Goal: Task Accomplishment & Management: Use online tool/utility

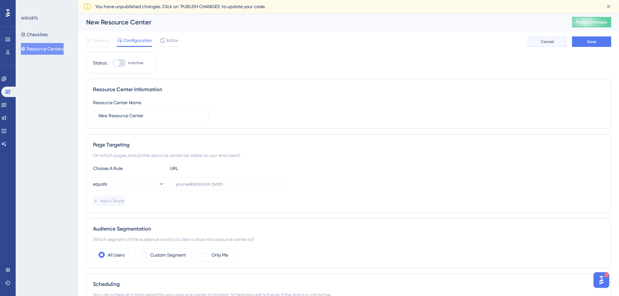
click at [493, 42] on button "Cancel" at bounding box center [546, 42] width 39 height 10
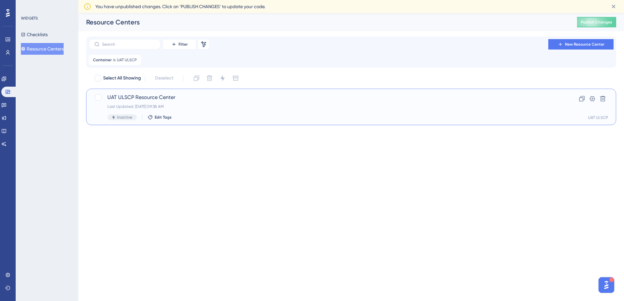
click at [212, 104] on div "Last Updated: [DATE] 09:38 AM" at bounding box center [324, 106] width 435 height 5
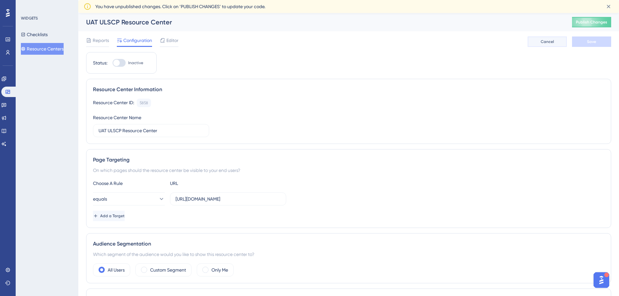
click at [493, 44] on button "Cancel" at bounding box center [546, 42] width 39 height 10
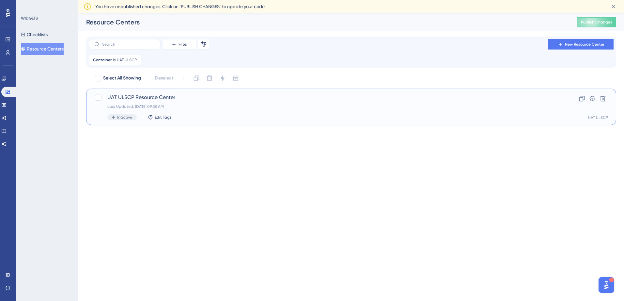
click at [329, 106] on div "Last Updated: [DATE] 09:38 AM" at bounding box center [324, 106] width 435 height 5
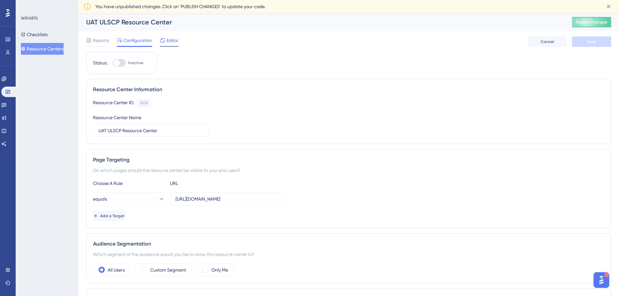
click at [174, 39] on span "Editor" at bounding box center [172, 41] width 12 height 8
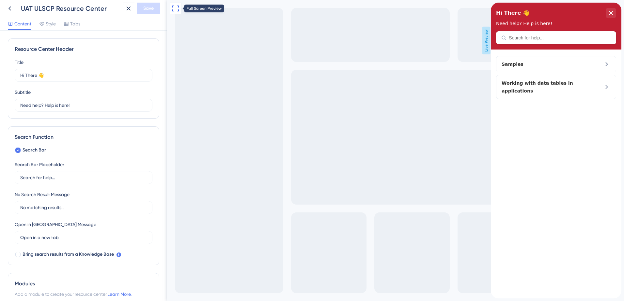
click at [171, 12] on button at bounding box center [176, 9] width 12 height 12
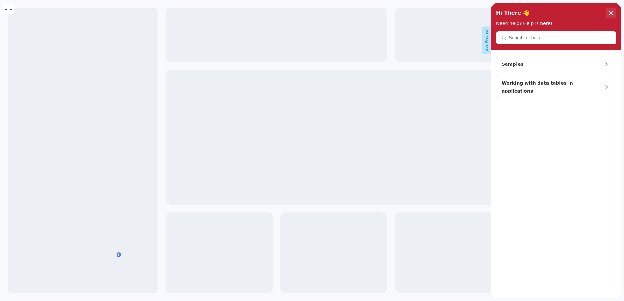
click at [125, 53] on span "Live Preview" at bounding box center [65, 61] width 120 height 16
click at [8, 7] on icon at bounding box center [9, 9] width 8 height 8
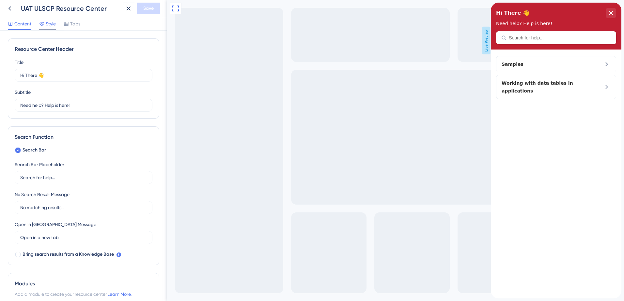
click at [52, 21] on span "Style" at bounding box center [51, 24] width 10 height 8
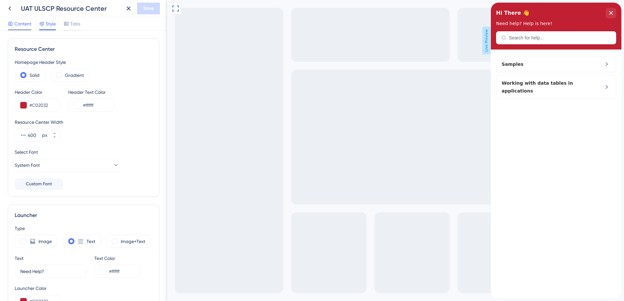
click at [14, 24] on div "Content" at bounding box center [19, 24] width 23 height 8
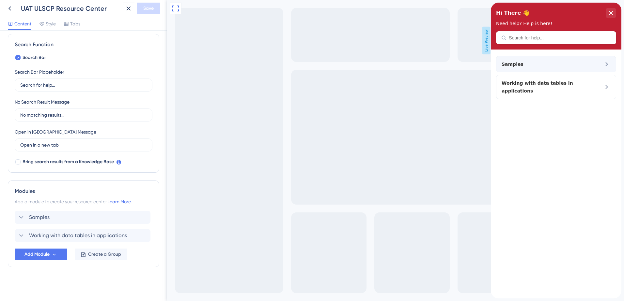
click at [493, 68] on div "Samples" at bounding box center [556, 64] width 120 height 16
click at [493, 64] on span "Samples" at bounding box center [539, 64] width 77 height 8
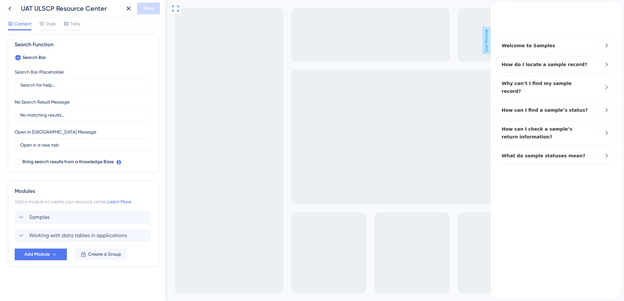
click at [493, 8] on icon "back to header" at bounding box center [493, 5] width 5 height 5
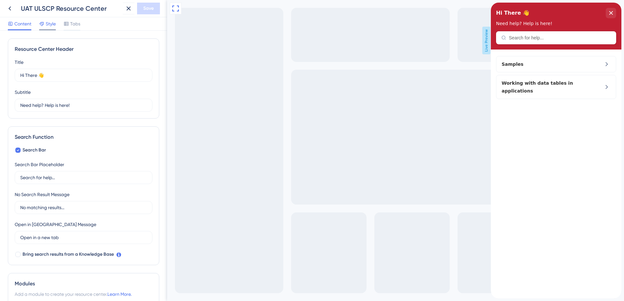
click at [52, 26] on span "Style" at bounding box center [51, 24] width 10 height 8
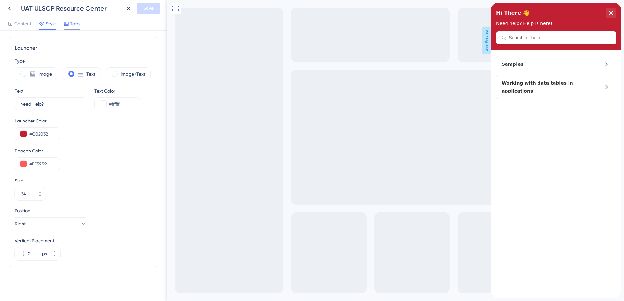
click at [77, 30] on div at bounding box center [72, 29] width 17 height 1
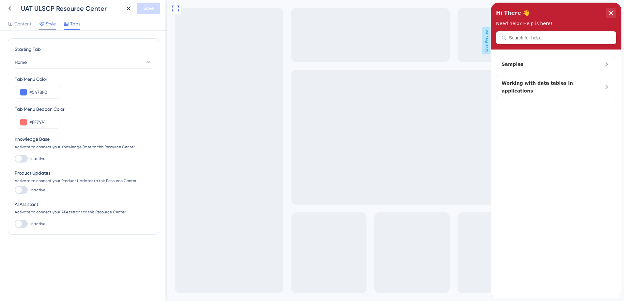
click at [41, 26] on div at bounding box center [41, 24] width 5 height 8
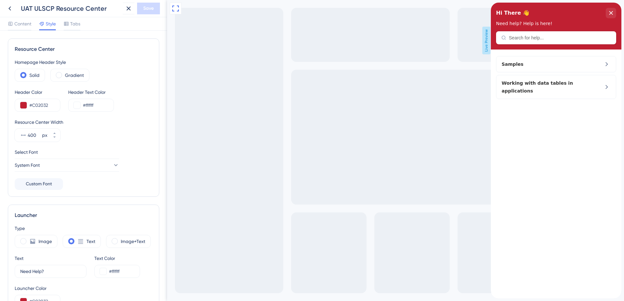
click at [27, 19] on div "Content Style Tabs" at bounding box center [83, 23] width 167 height 13
click at [26, 21] on span "Content" at bounding box center [22, 24] width 17 height 8
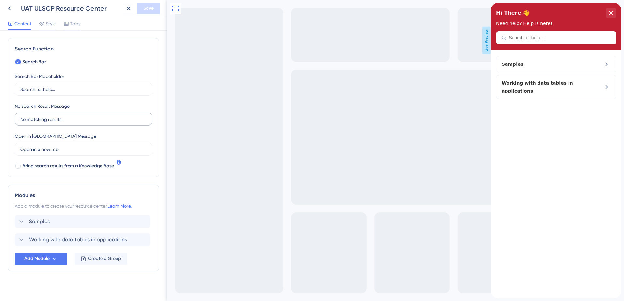
scroll to position [93, 0]
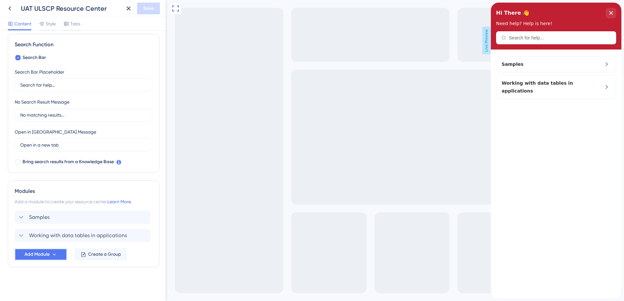
click at [40, 226] on span "Add Module" at bounding box center [36, 255] width 25 height 8
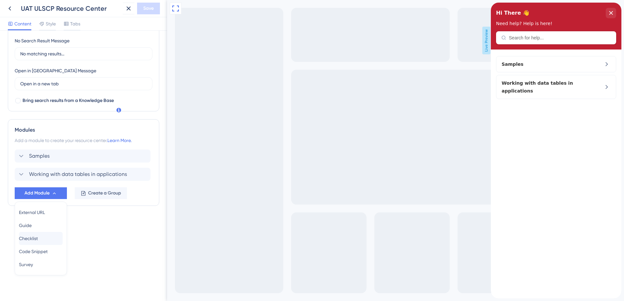
scroll to position [154, 0]
click at [81, 220] on div "Resource Center Header Title Hi There 👋 17 Hi There 👋 Subtitle Need help? Help …" at bounding box center [83, 58] width 151 height 348
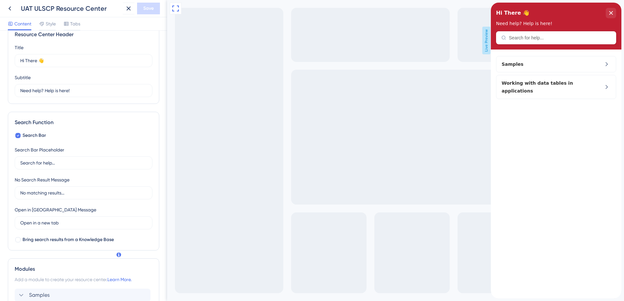
scroll to position [0, 0]
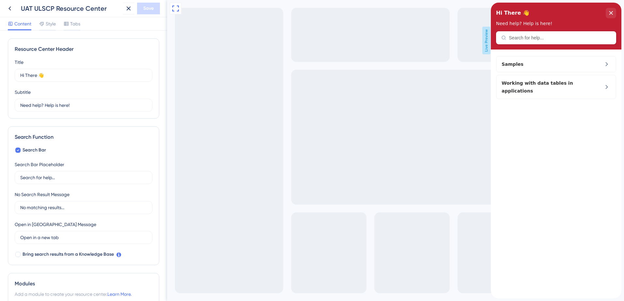
click at [493, 40] on div "Resource Center Header" at bounding box center [556, 37] width 120 height 13
click at [493, 32] on div "Hi There 👋 Need help? Help is here!" at bounding box center [556, 26] width 120 height 37
click at [493, 33] on div "Resource Center Header" at bounding box center [556, 37] width 120 height 13
click at [493, 37] on div "Hi There 👋 Need help? Help is here!" at bounding box center [556, 26] width 130 height 47
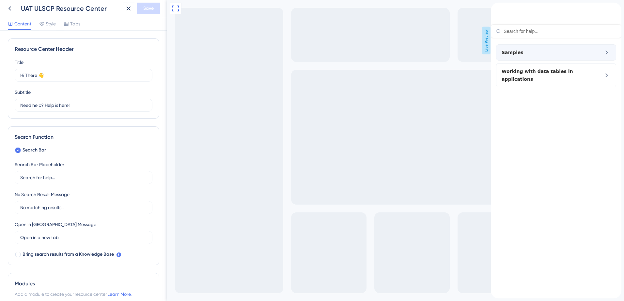
click at [493, 61] on div "Samples" at bounding box center [556, 52] width 120 height 16
click at [493, 54] on icon at bounding box center [606, 53] width 8 height 8
click at [493, 56] on div "Samples" at bounding box center [544, 53] width 87 height 8
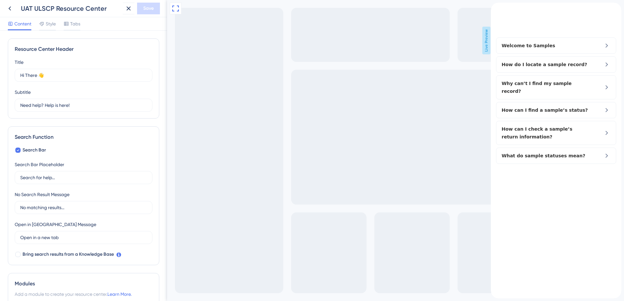
click at [493, 54] on div "Welcome to Samples" at bounding box center [556, 46] width 120 height 16
click at [493, 8] on icon "back to header" at bounding box center [493, 5] width 5 height 5
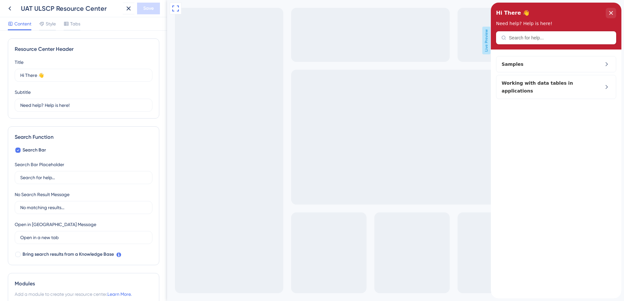
click at [493, 39] on div "Hi There 👋 Need help? Help is here!" at bounding box center [556, 26] width 130 height 47
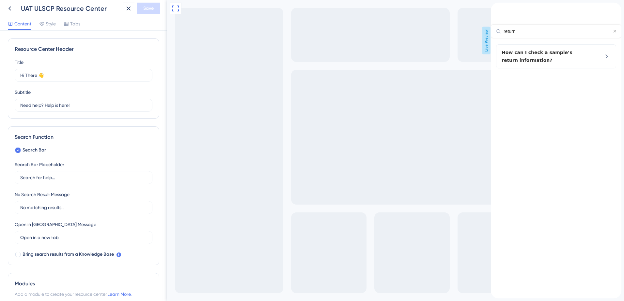
type input "return"
click at [493, 8] on icon "back to header" at bounding box center [493, 5] width 5 height 5
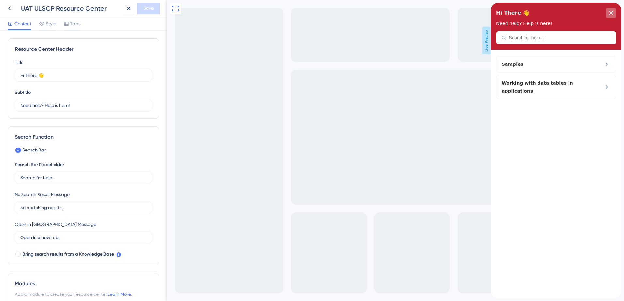
click at [493, 13] on div "close resource center" at bounding box center [610, 13] width 10 height 10
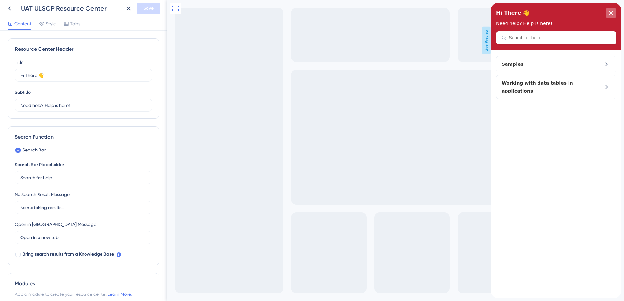
click at [493, 13] on icon "close resource center" at bounding box center [611, 13] width 4 height 4
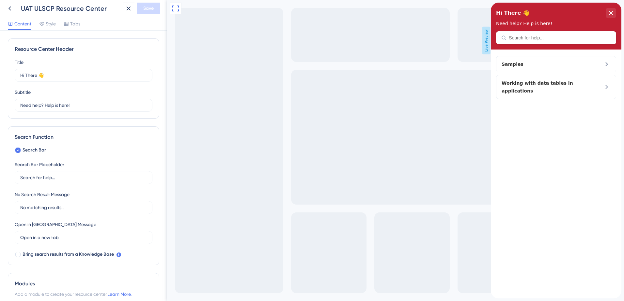
click at [487, 41] on span "Live Preview" at bounding box center [486, 41] width 8 height 28
click at [484, 43] on span "Live Preview" at bounding box center [486, 41] width 8 height 28
click at [493, 13] on icon "close resource center" at bounding box center [611, 13] width 4 height 4
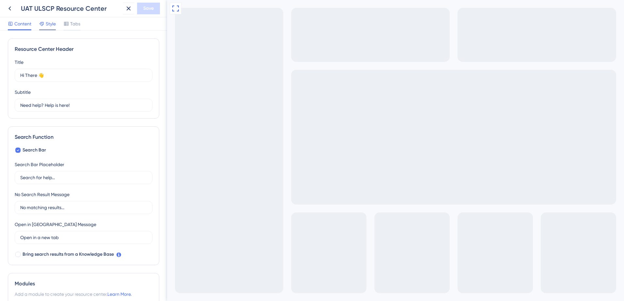
click at [41, 27] on div at bounding box center [41, 24] width 5 height 8
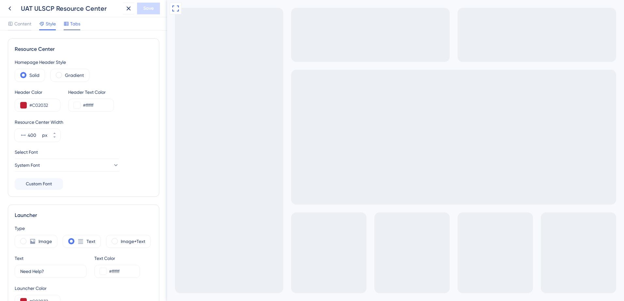
click at [68, 25] on icon at bounding box center [66, 24] width 4 height 4
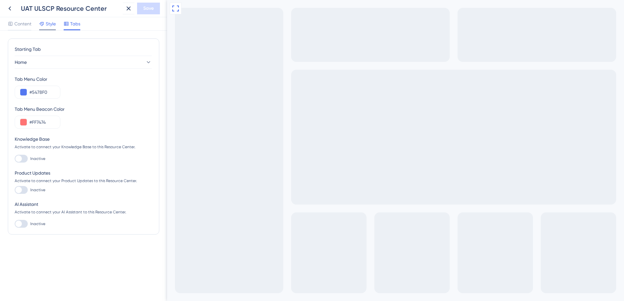
click at [55, 29] on div "Style" at bounding box center [47, 25] width 17 height 10
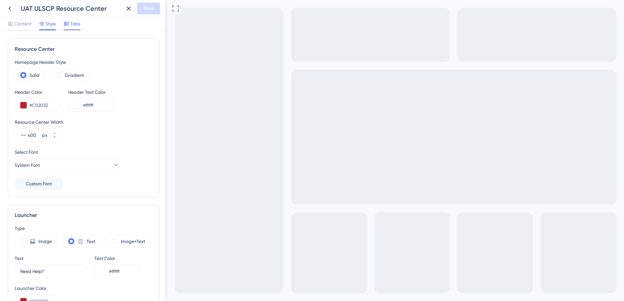
click at [67, 28] on div "Tabs" at bounding box center [72, 25] width 17 height 10
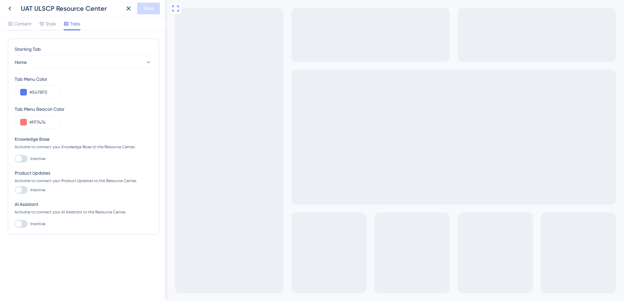
click at [20, 33] on div "Starting Tab Home Tab Menu Color #5478F0 Tab Menu Beacon Color #FF7474 Knowledg…" at bounding box center [83, 166] width 167 height 271
click at [18, 21] on span "Content" at bounding box center [22, 24] width 17 height 8
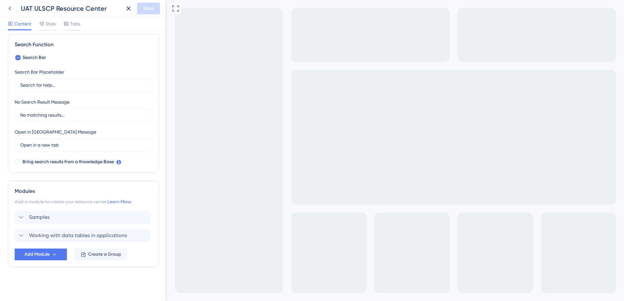
click at [8, 10] on icon at bounding box center [10, 9] width 8 height 8
click at [56, 0] on html "UAT ULSCP Resource Center Save Content Style Tabs Resource Center Header Title …" at bounding box center [312, 0] width 624 height 0
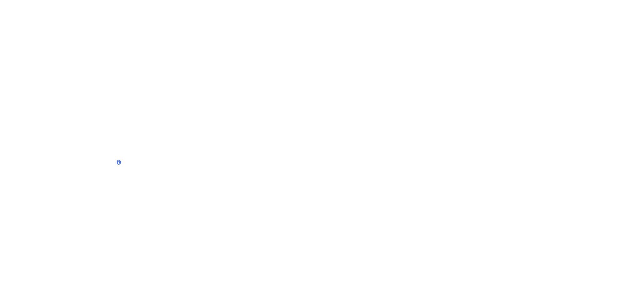
click at [40, 0] on html "7" at bounding box center [312, 0] width 624 height 0
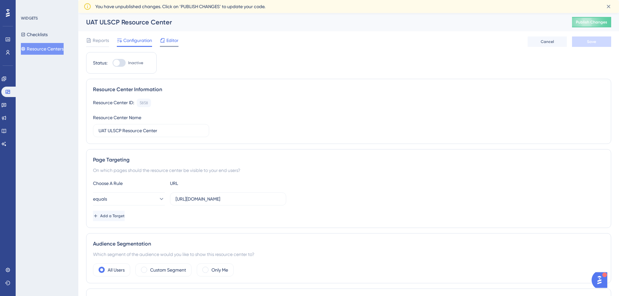
click at [165, 40] on icon at bounding box center [162, 40] width 5 height 5
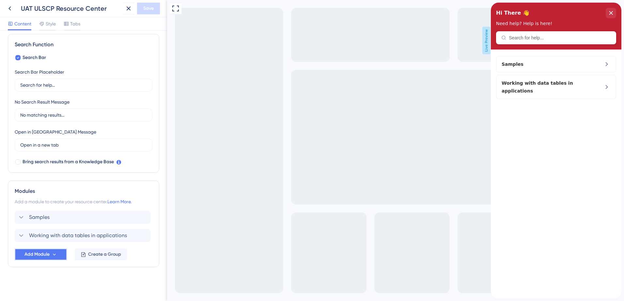
click at [45, 226] on span "Add Module" at bounding box center [36, 255] width 25 height 8
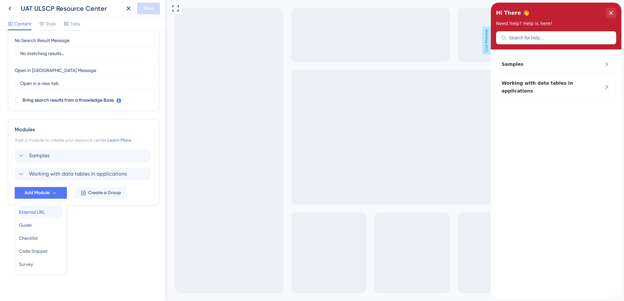
click at [39, 217] on div "External URL External URL" at bounding box center [41, 212] width 44 height 13
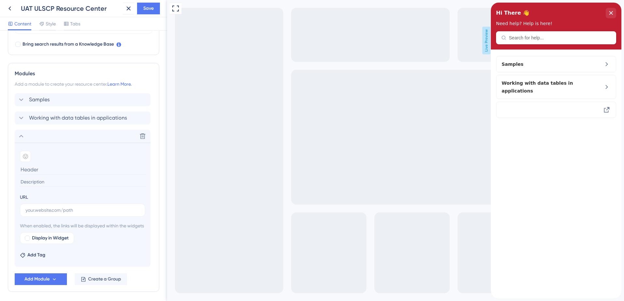
scroll to position [243, 0]
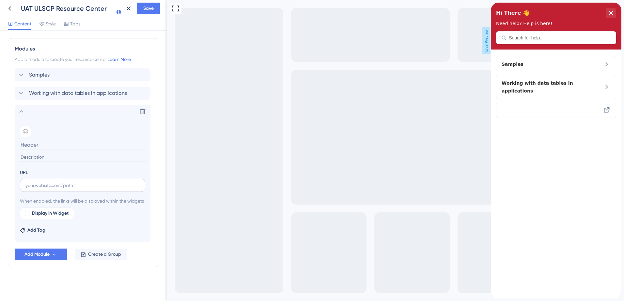
click at [46, 182] on label at bounding box center [82, 185] width 125 height 13
click at [46, 182] on input "text" at bounding box center [82, 185] width 114 height 7
click at [18, 108] on icon at bounding box center [21, 112] width 8 height 8
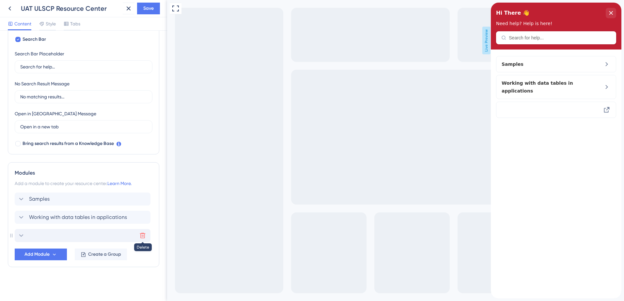
click at [141, 226] on icon at bounding box center [142, 236] width 7 height 7
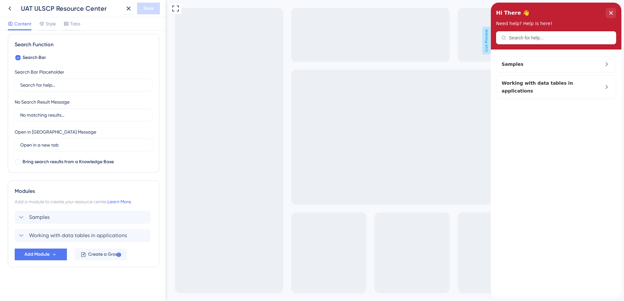
scroll to position [0, 0]
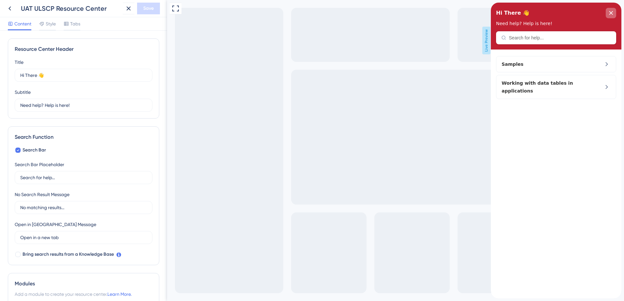
click at [493, 11] on icon "close resource center" at bounding box center [611, 13] width 4 height 4
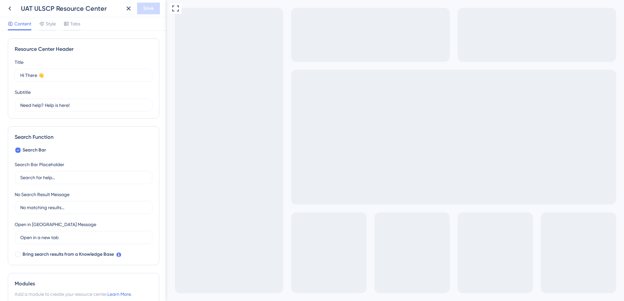
drag, startPoint x: 324, startPoint y: 344, endPoint x: 410, endPoint y: 306, distance: 93.8
click at [71, 22] on span "Tabs" at bounding box center [75, 24] width 10 height 8
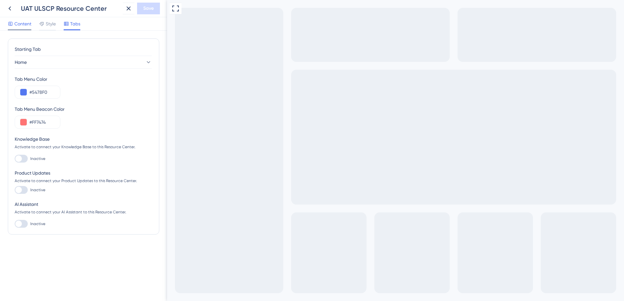
click at [47, 26] on span "Style" at bounding box center [51, 24] width 10 height 8
click at [51, 25] on span "Style" at bounding box center [51, 24] width 10 height 8
click at [24, 26] on span "Content" at bounding box center [22, 24] width 17 height 8
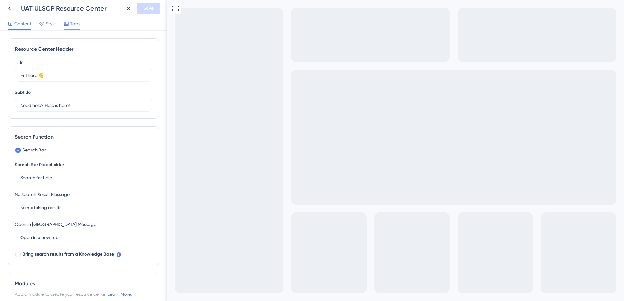
click at [76, 27] on span "Tabs" at bounding box center [75, 24] width 10 height 8
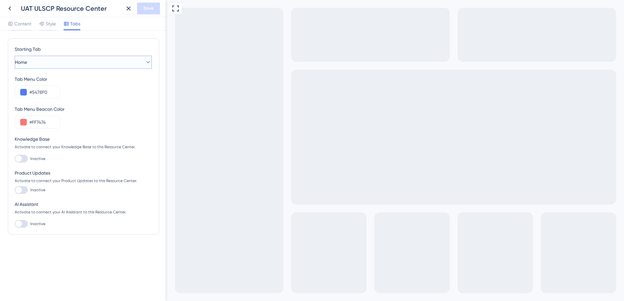
click at [72, 68] on button "Home" at bounding box center [83, 62] width 137 height 13
click at [51, 29] on div "Style" at bounding box center [47, 25] width 17 height 10
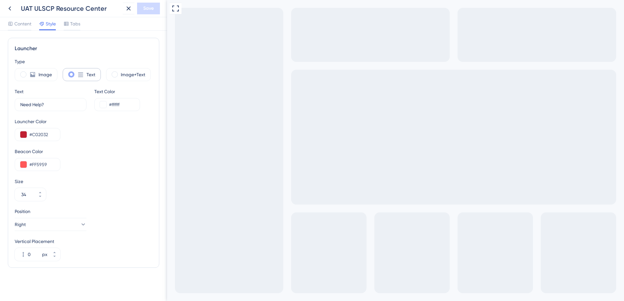
scroll to position [168, 0]
click at [43, 76] on label "Image" at bounding box center [44, 74] width 13 height 8
click at [78, 75] on icon at bounding box center [80, 74] width 7 height 7
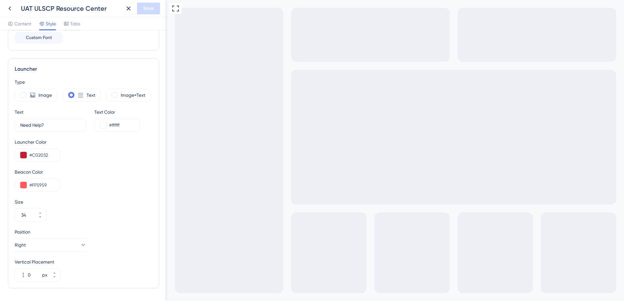
scroll to position [135, 0]
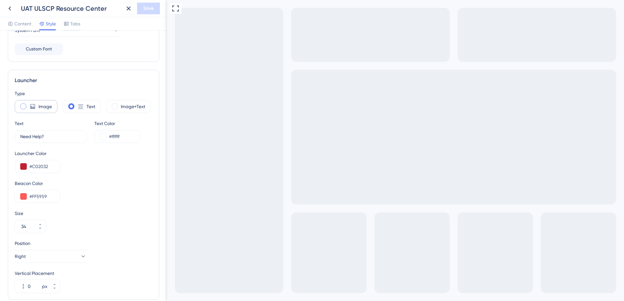
click at [39, 109] on label "Image" at bounding box center [44, 107] width 13 height 8
click at [62, 136] on div "Upload file" at bounding box center [85, 136] width 140 height 13
click at [66, 136] on icon at bounding box center [70, 137] width 8 height 8
click at [71, 109] on span at bounding box center [71, 106] width 6 height 6
click at [76, 104] on input "radio" at bounding box center [76, 104] width 0 height 0
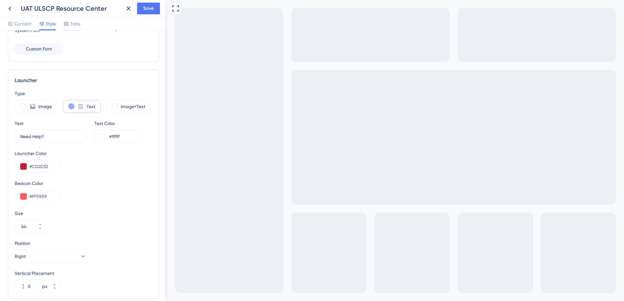
type input "34"
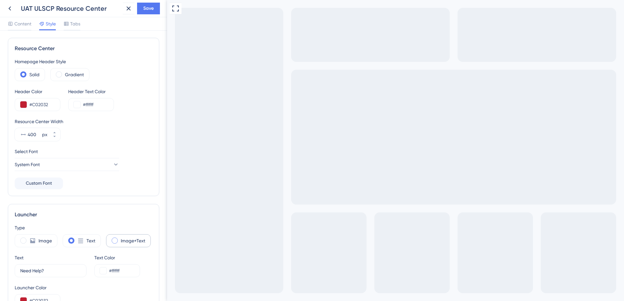
scroll to position [0, 0]
click at [80, 77] on label "Gradient" at bounding box center [74, 75] width 19 height 8
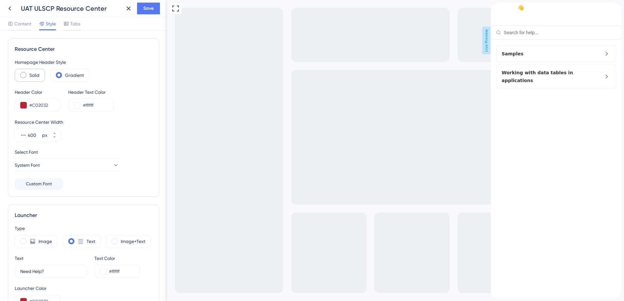
click at [23, 77] on span at bounding box center [23, 75] width 6 height 6
click at [28, 73] on input "radio" at bounding box center [28, 73] width 0 height 0
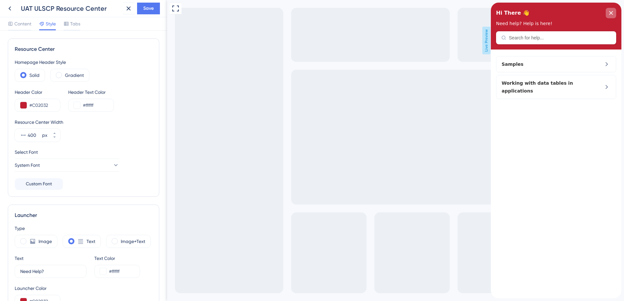
click at [493, 15] on div "close resource center" at bounding box center [610, 13] width 10 height 10
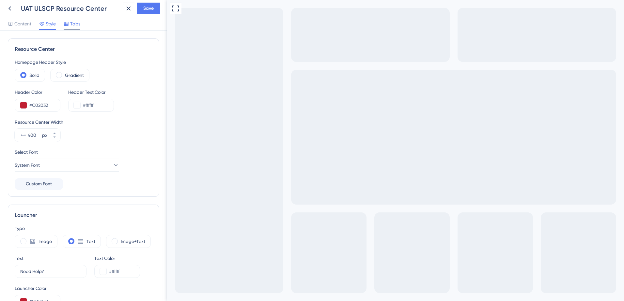
click at [70, 28] on div "Tabs" at bounding box center [72, 25] width 17 height 10
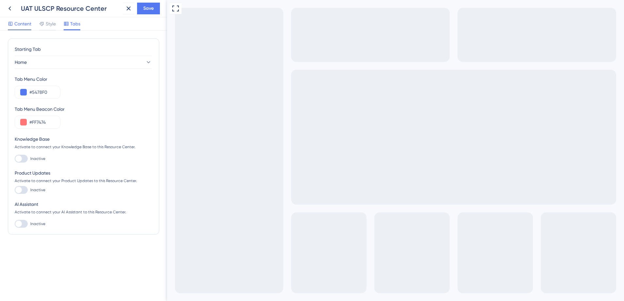
click at [30, 21] on span "Content" at bounding box center [22, 24] width 17 height 8
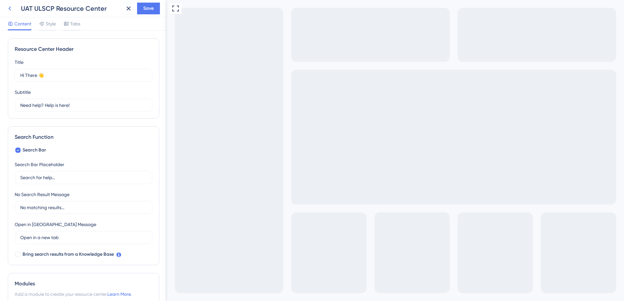
click at [12, 8] on icon at bounding box center [10, 9] width 8 height 8
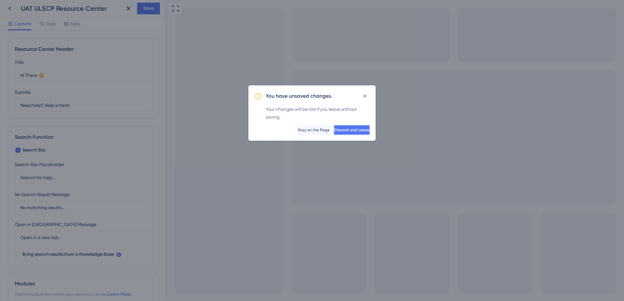
click at [334, 131] on span "Discard and Leave" at bounding box center [351, 130] width 35 height 5
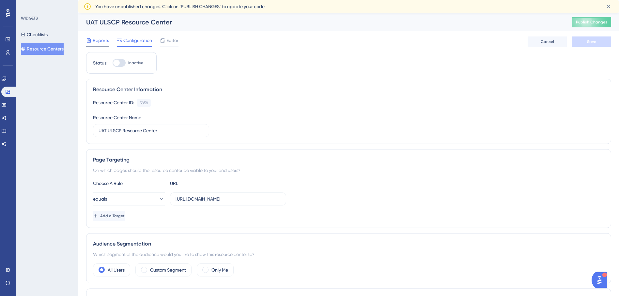
click at [91, 42] on div "Reports" at bounding box center [97, 41] width 23 height 8
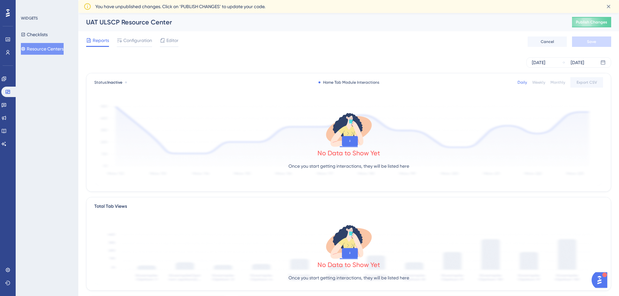
click at [122, 36] on div "Reports Configuration Editor Cancel Save" at bounding box center [348, 41] width 525 height 21
click at [122, 42] on icon at bounding box center [119, 40] width 5 height 5
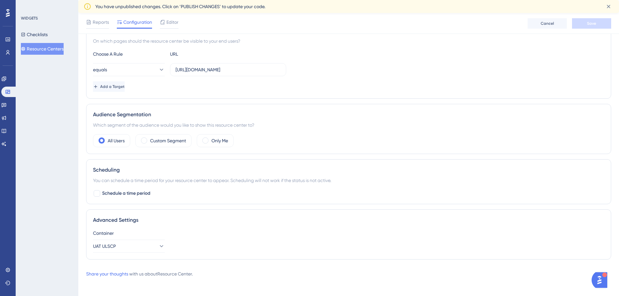
scroll to position [135, 0]
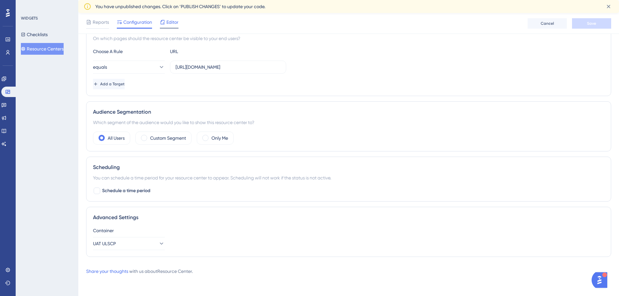
click at [165, 25] on div "Editor" at bounding box center [169, 22] width 19 height 8
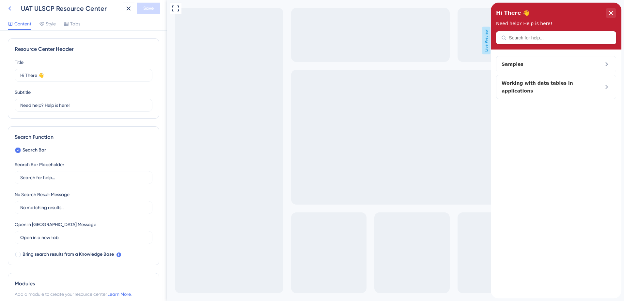
click at [9, 11] on icon at bounding box center [10, 9] width 8 height 8
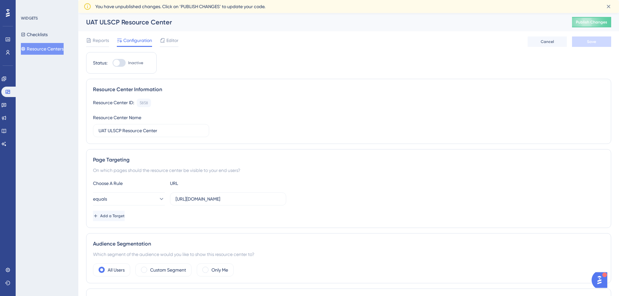
scroll to position [132, 0]
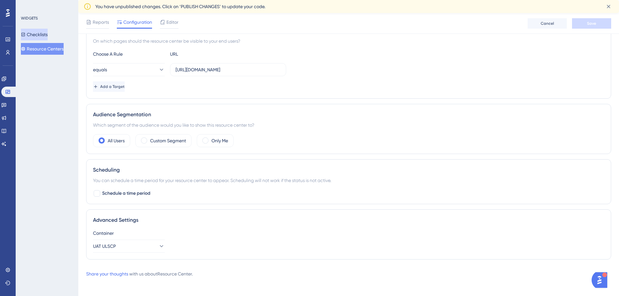
click at [40, 30] on button "Checklists" at bounding box center [34, 35] width 27 height 12
